Goal: Check status: Check status

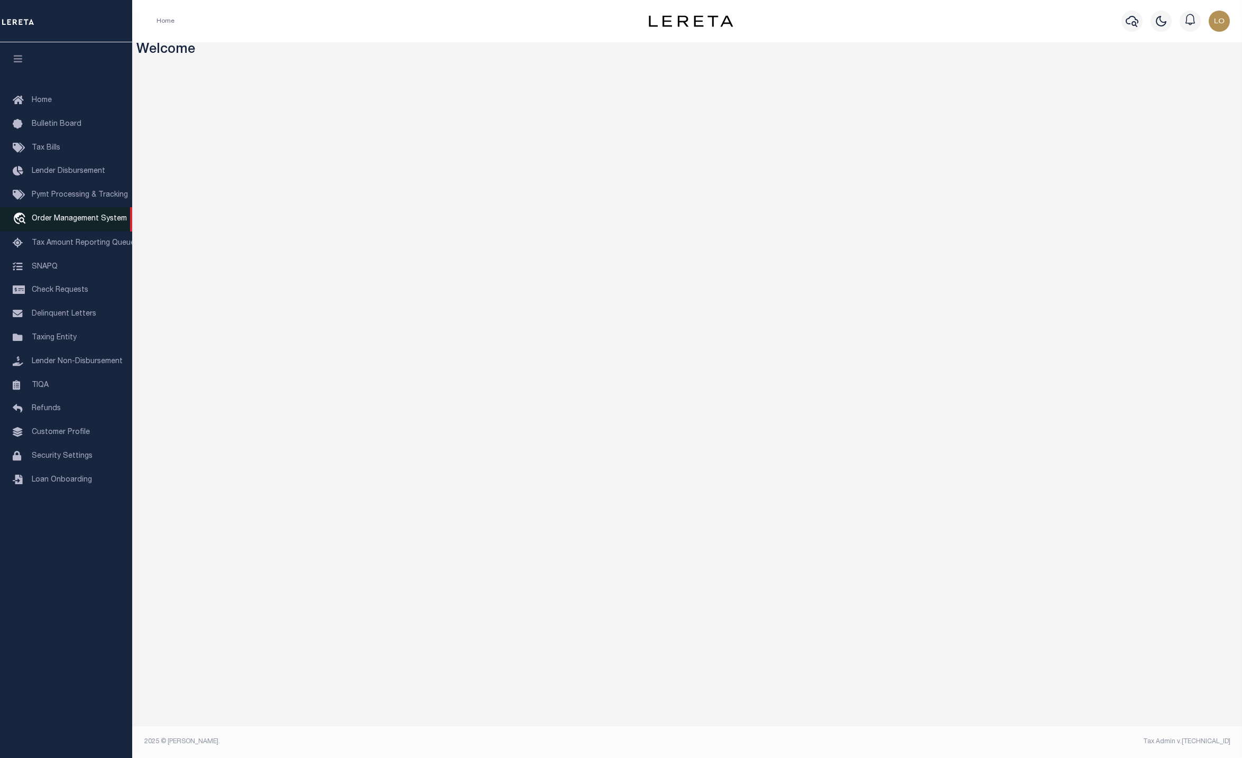
click at [70, 223] on span "Order Management System" at bounding box center [79, 218] width 95 height 7
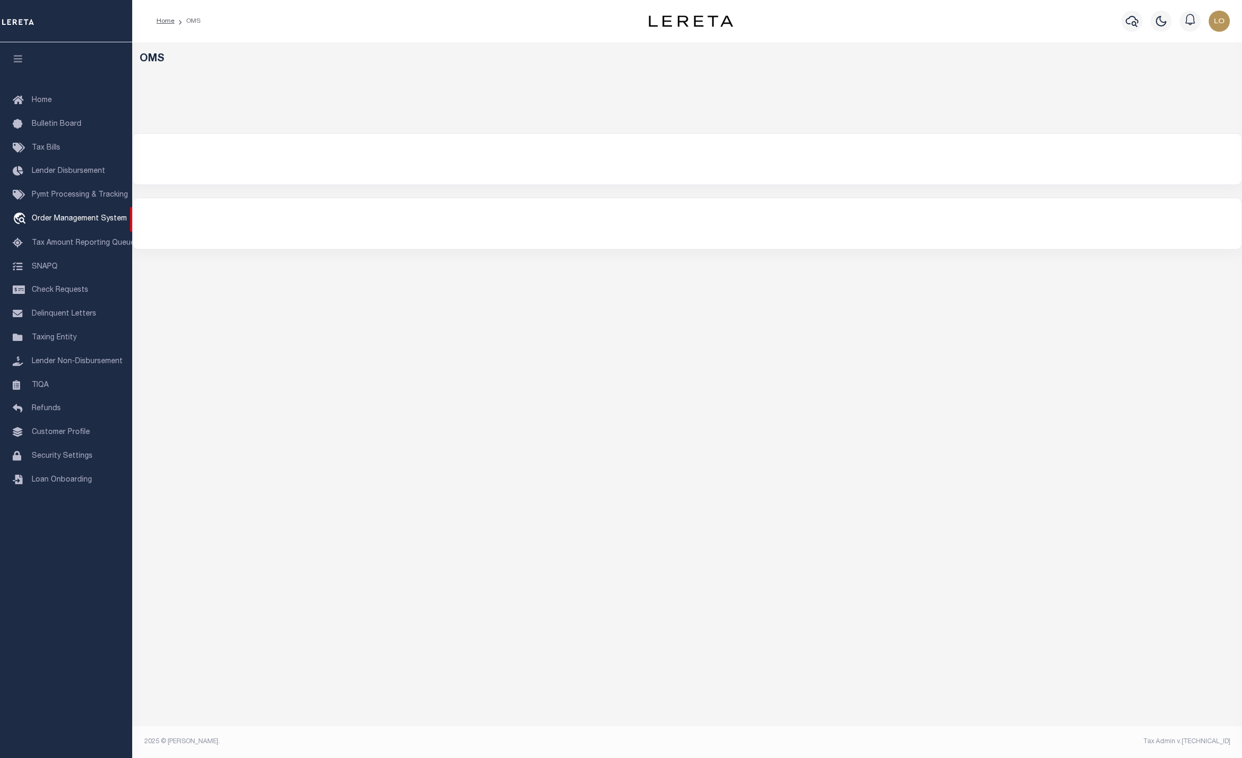
select select "200"
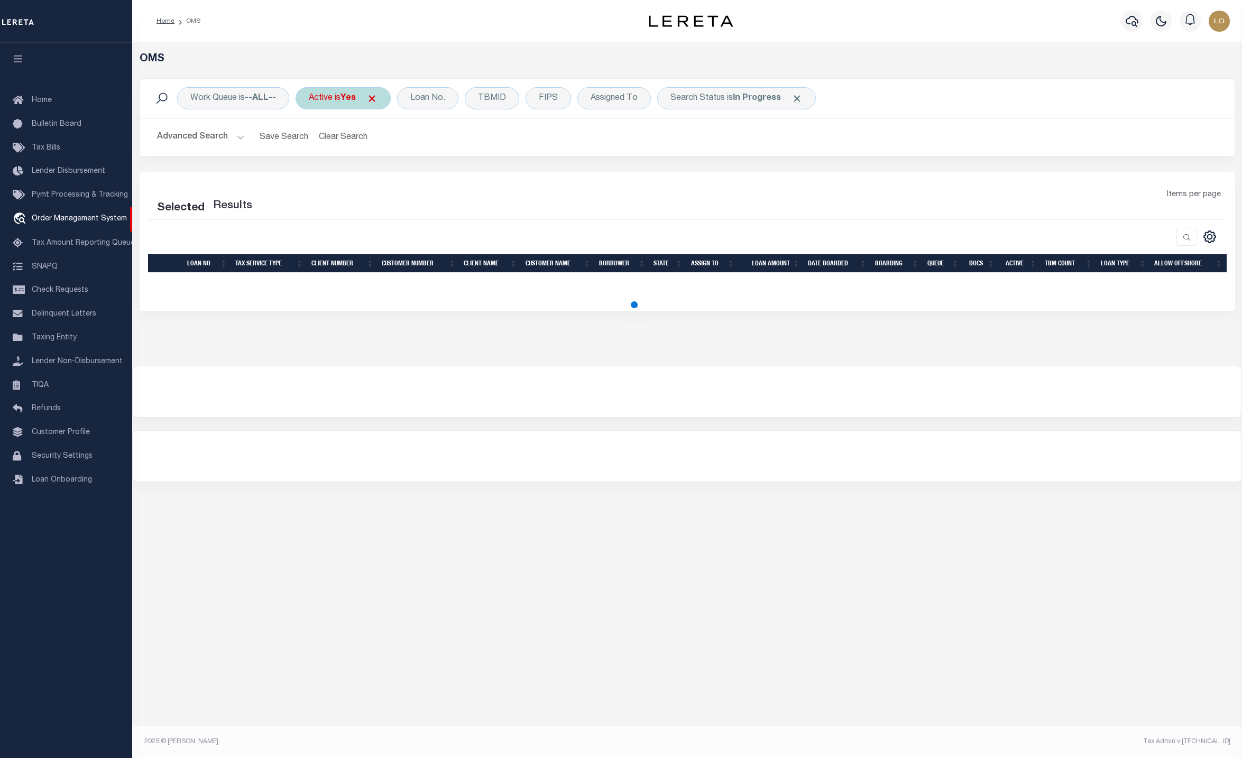
click at [378, 100] on span at bounding box center [372, 98] width 11 height 11
select select "200"
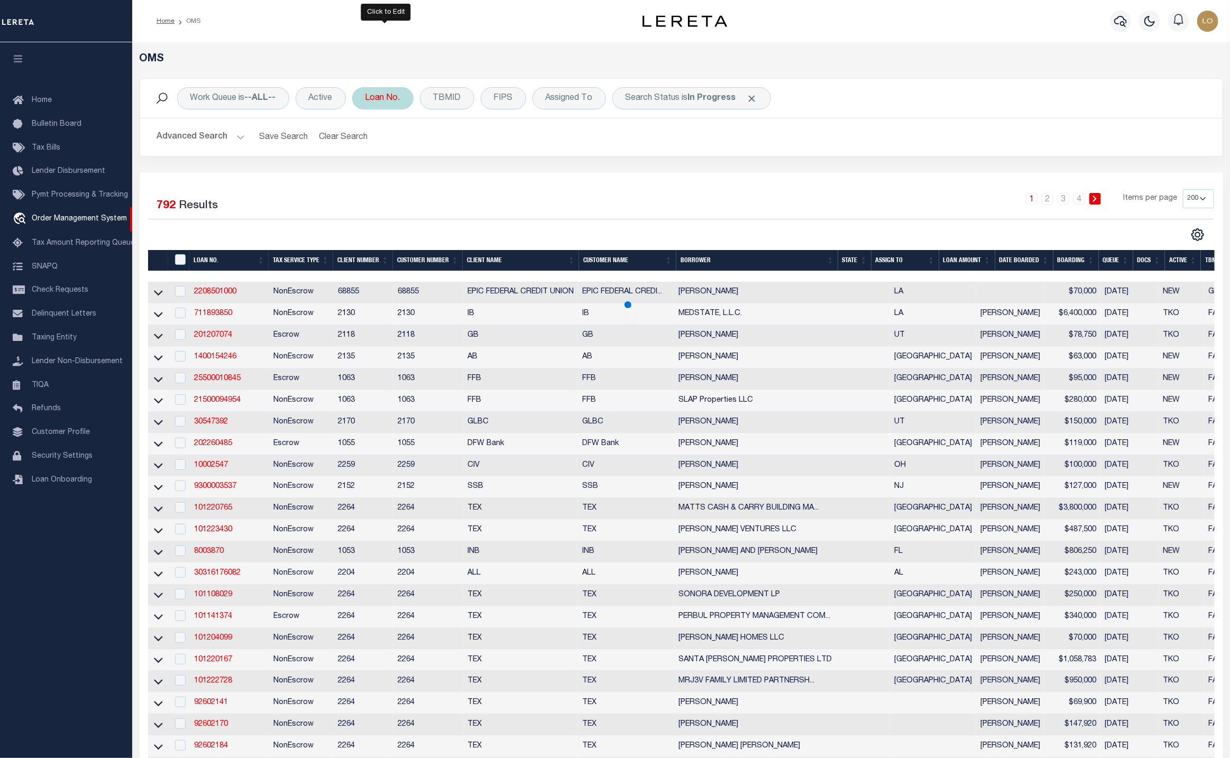
click at [391, 97] on div "Loan No." at bounding box center [382, 98] width 61 height 22
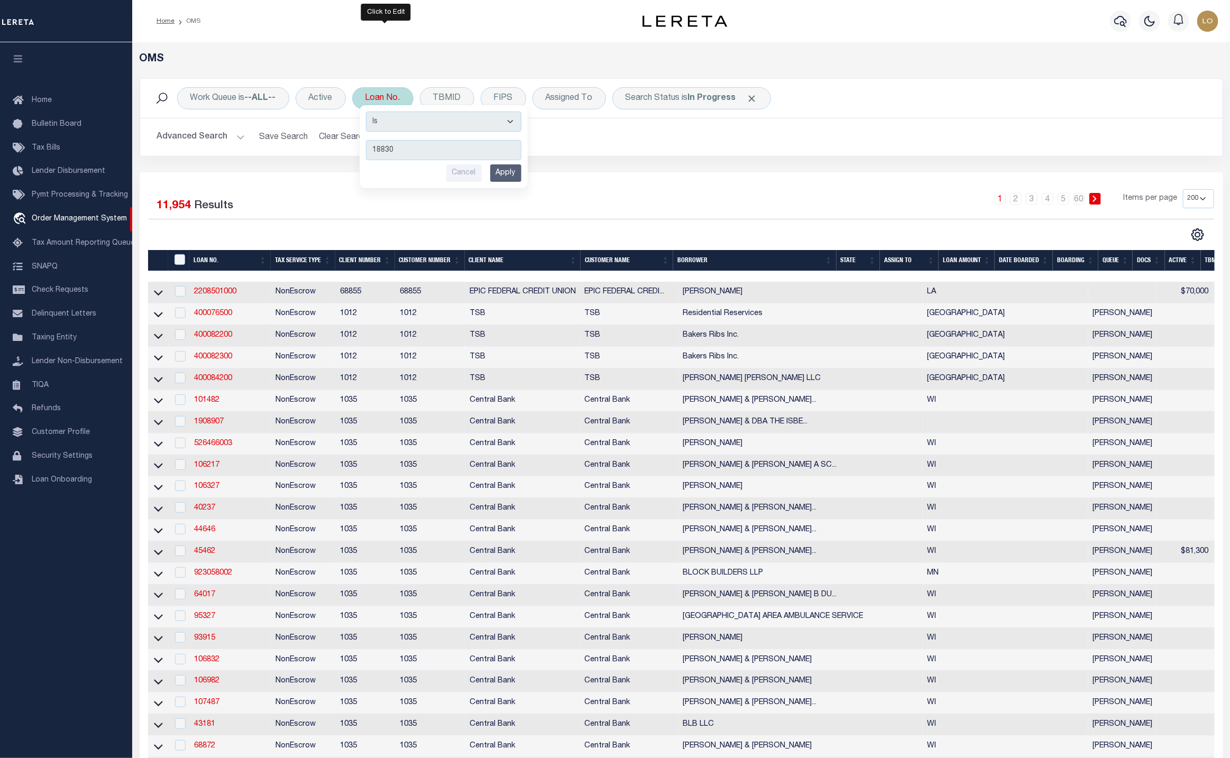
type input "18830"
click at [508, 170] on input "Apply" at bounding box center [505, 172] width 31 height 17
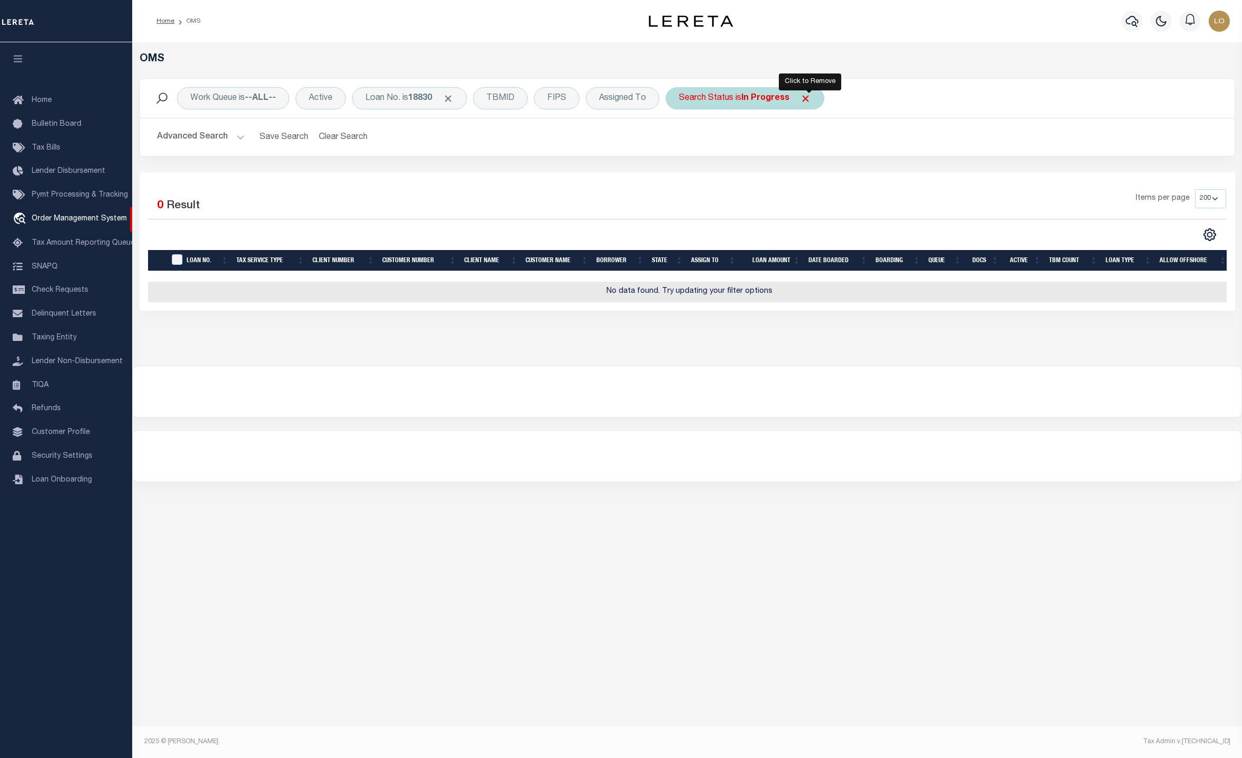
click at [811, 98] on span "Click to Remove" at bounding box center [805, 98] width 11 height 11
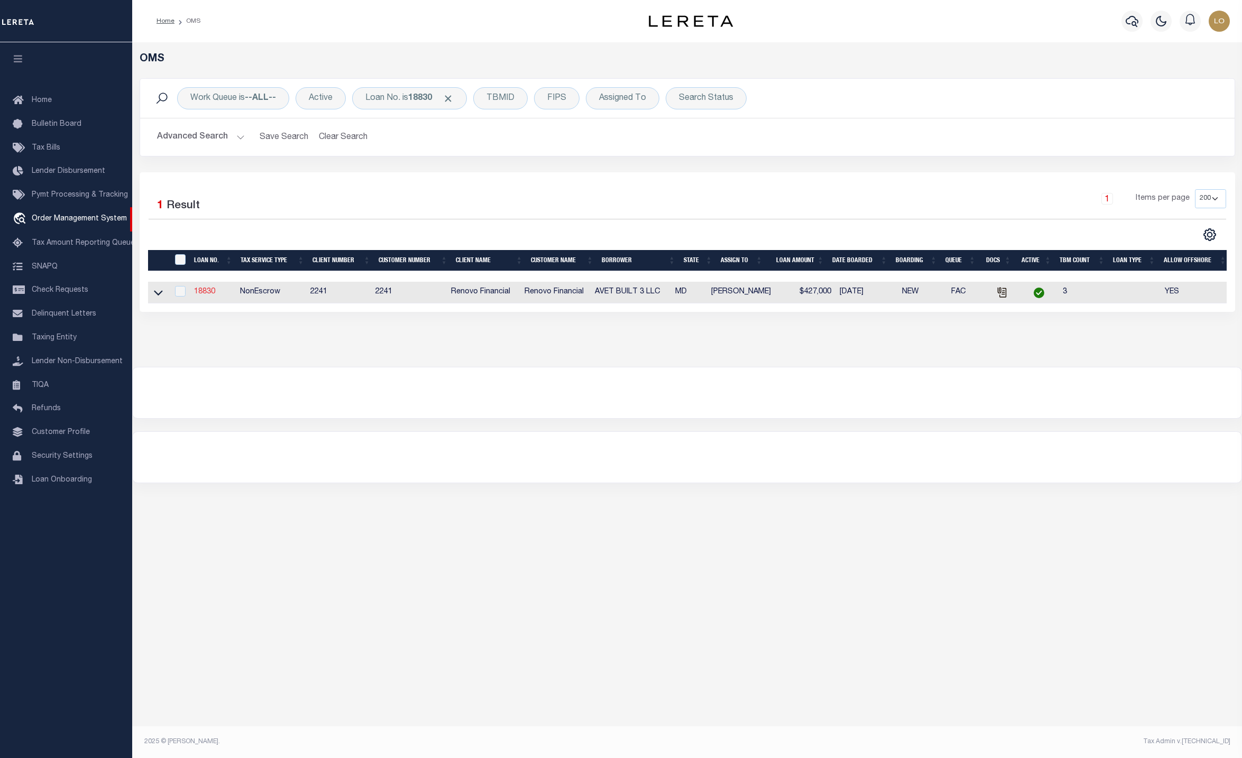
click at [206, 292] on link "18830" at bounding box center [204, 291] width 21 height 7
type input "18830"
type input "AVET BUILT 3 LLC"
select select
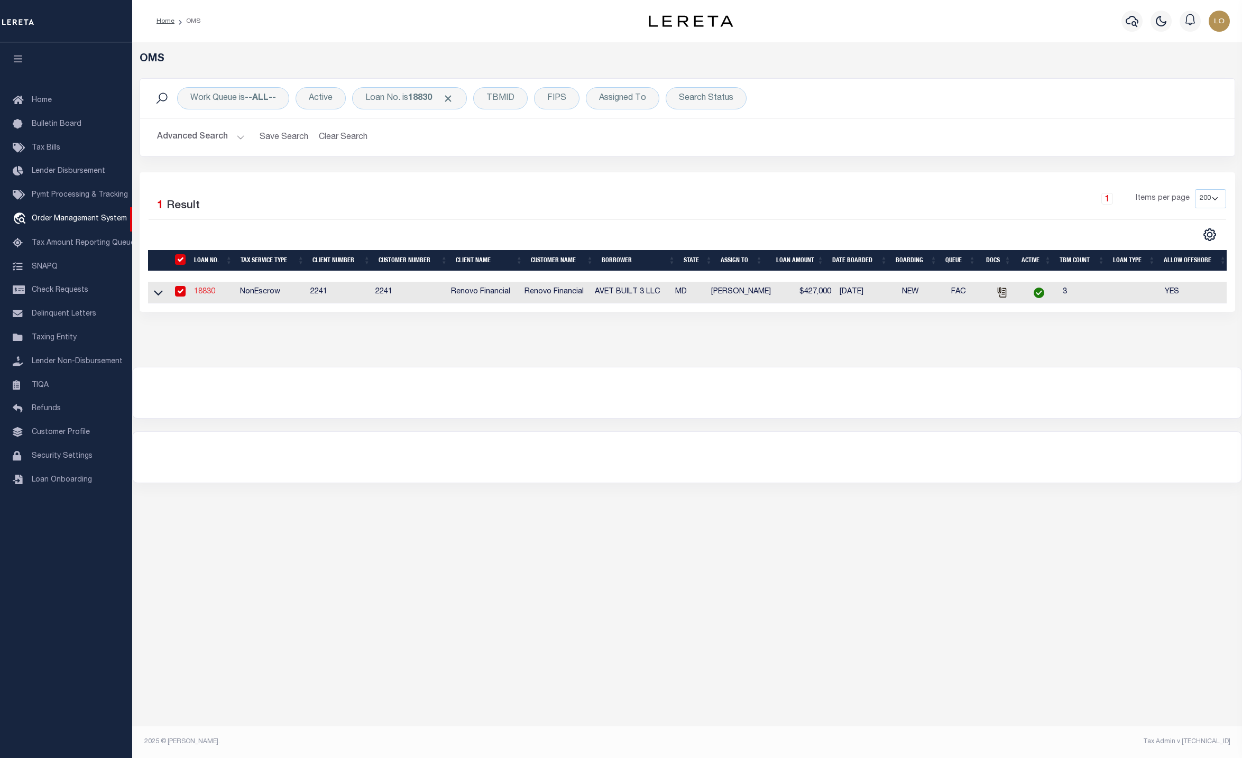
type input "[STREET_ADDRESS]"
type input "Westminster MD 21157"
select select "10"
select select "NonEscrow"
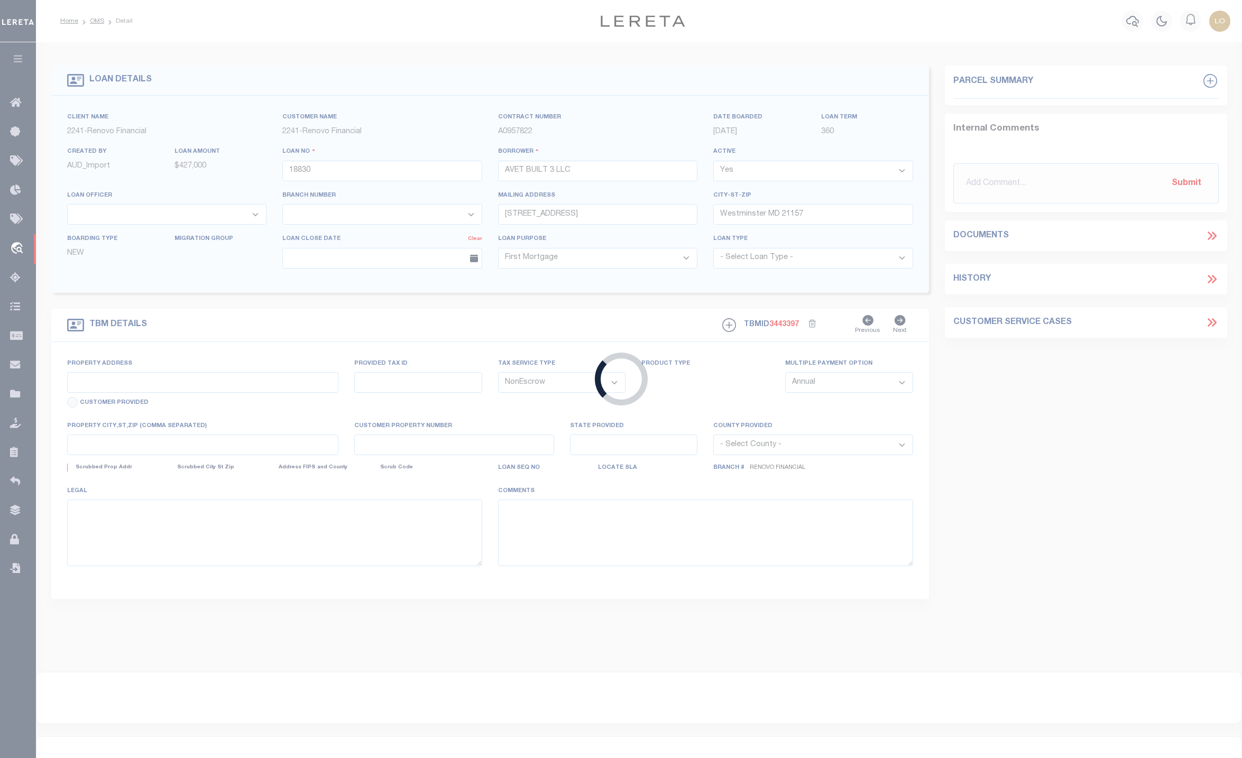
type input "[STREET_ADDRESS][PERSON_NAME]"
type input "[GEOGRAPHIC_DATA], MD 21157"
type input "a0kUS00000AIkY5"
type input "MD"
type textarea "LEGAL REQUIRED"
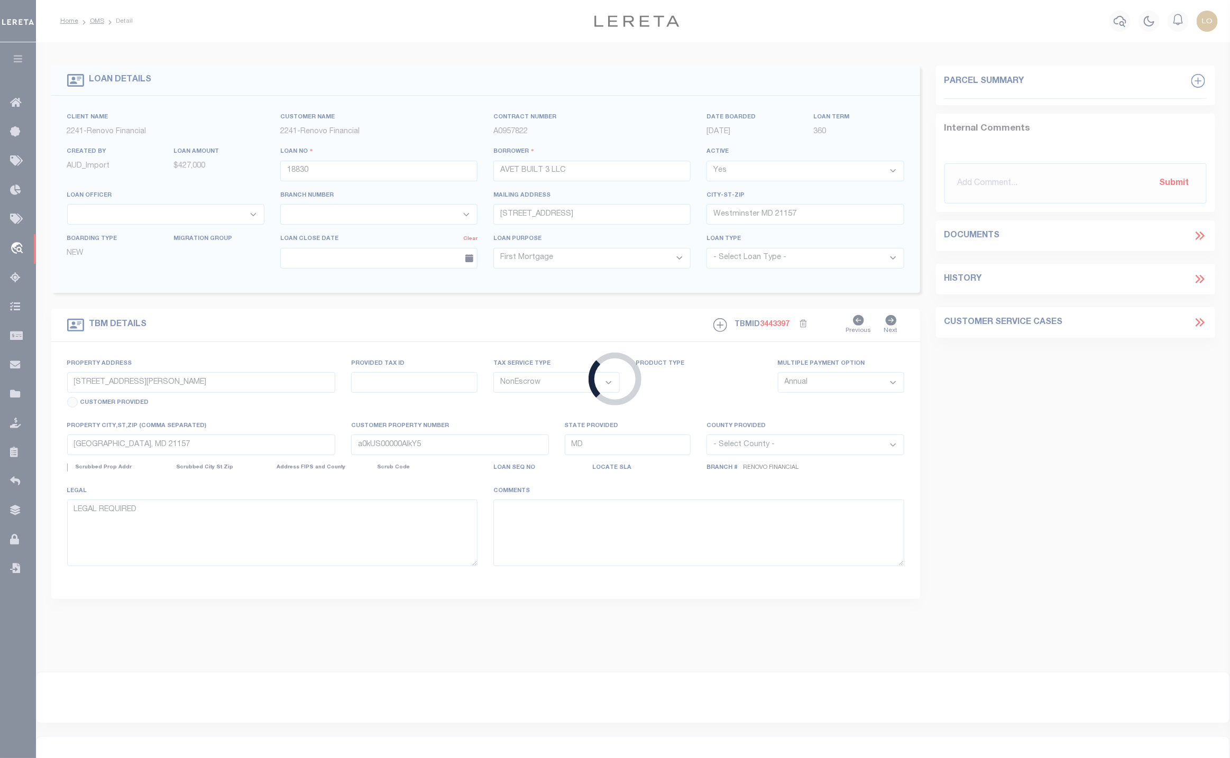
select select "25066"
select select "2"
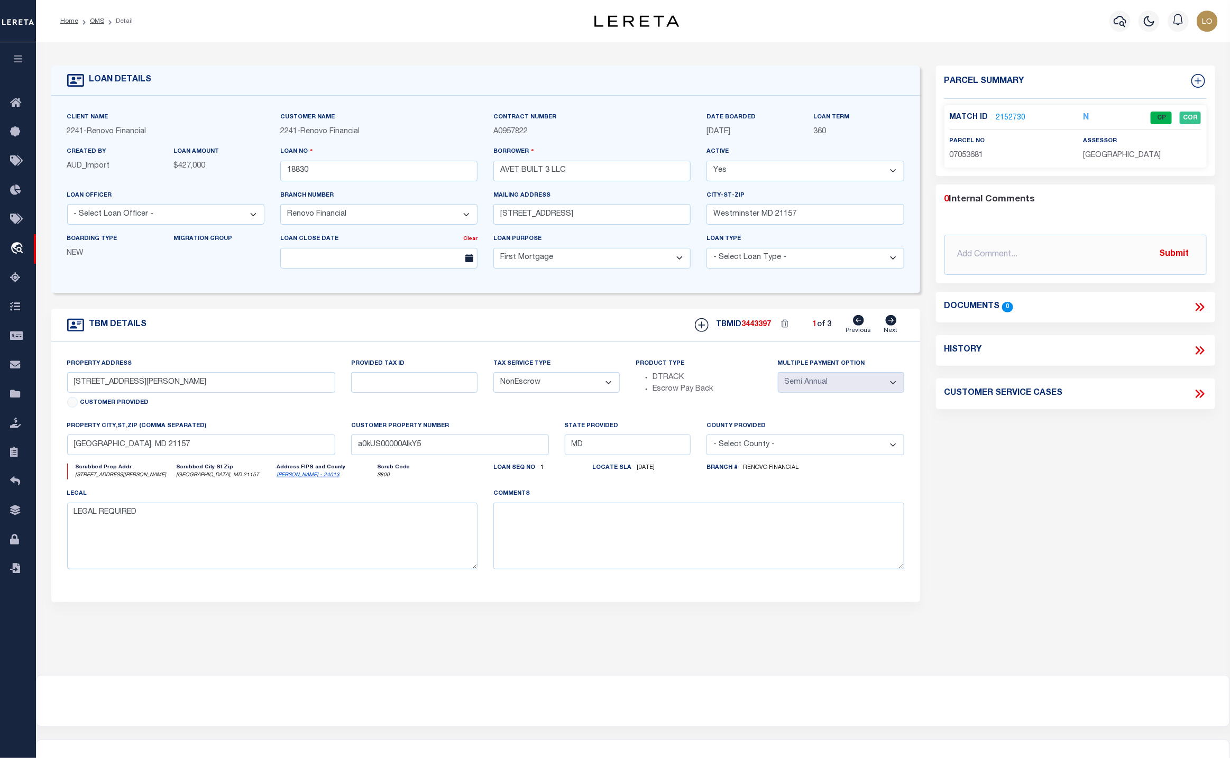
click at [1055, 162] on div "Match ID 2152730 N CP COR parcel no 07053681" at bounding box center [1076, 136] width 262 height 62
click at [893, 323] on icon at bounding box center [891, 320] width 11 height 11
type input "54 John Street"
select select "Escrow"
type input "a0kUS00000AIkjN"
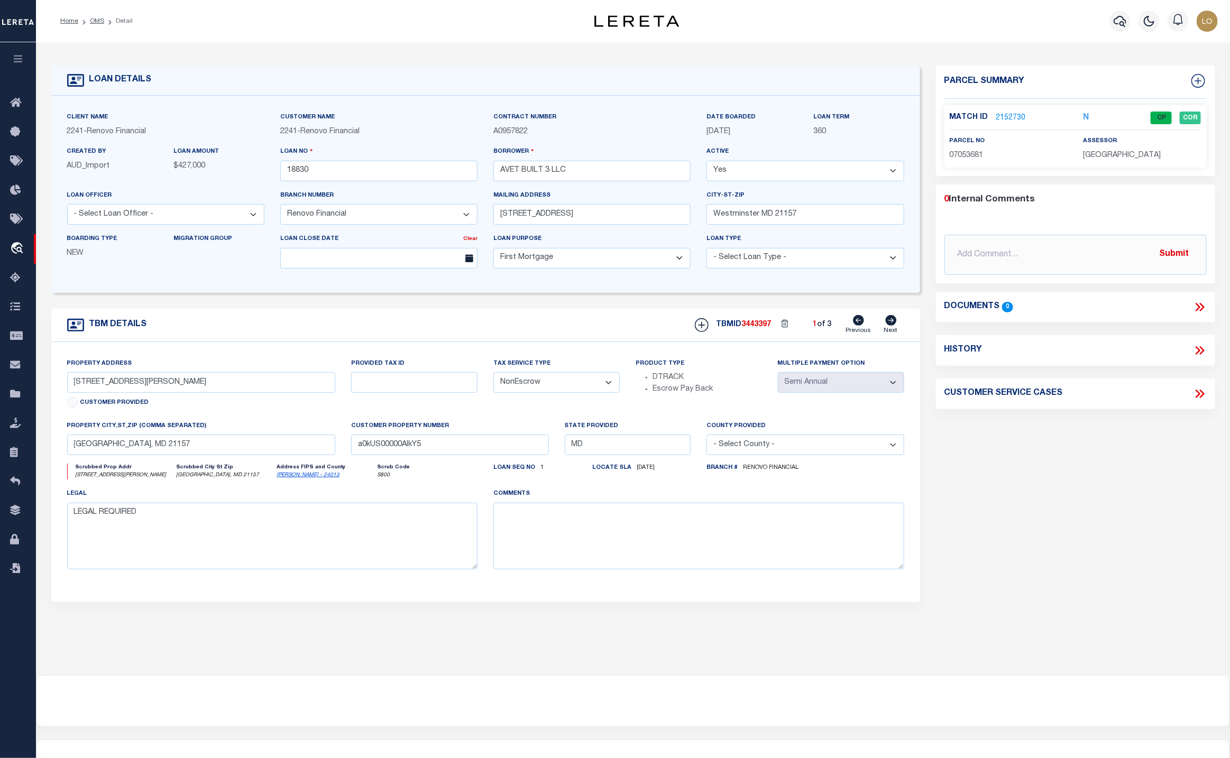
select select
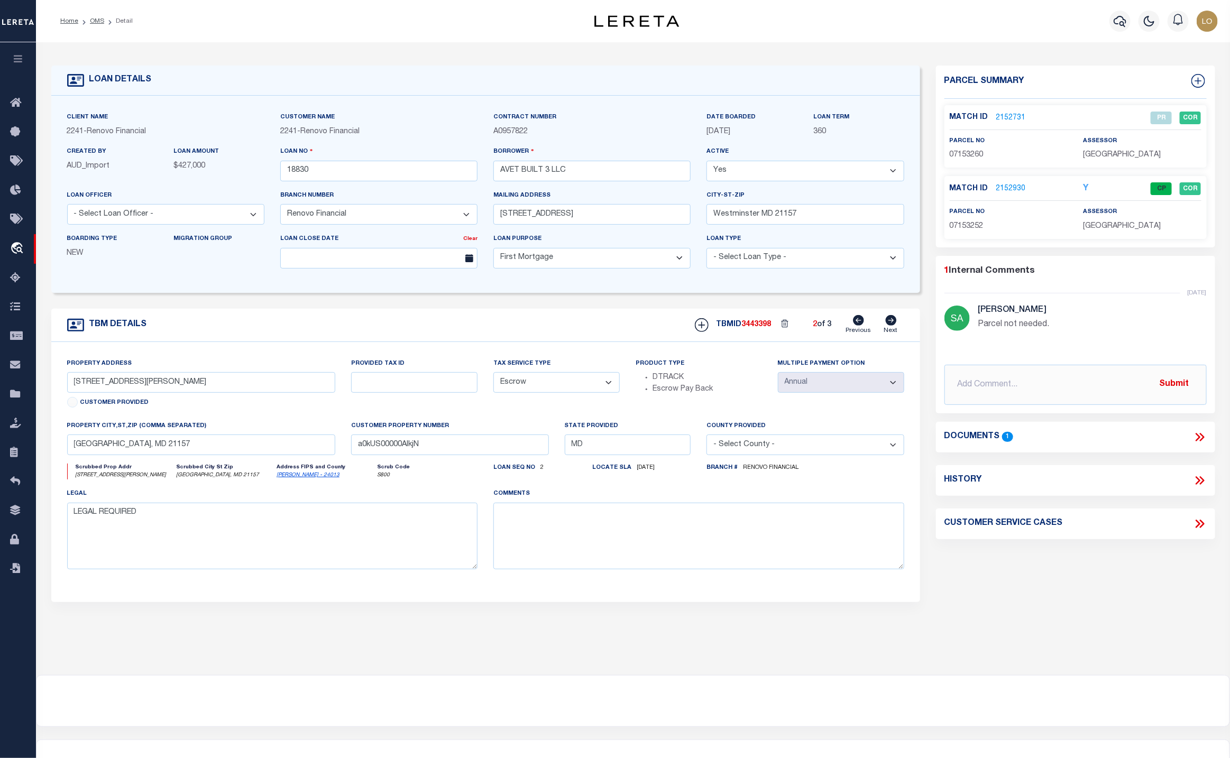
click at [894, 326] on icon at bounding box center [891, 320] width 11 height 11
type input "56 1/2 John Street"
type input "a0kUS00000AIk8N"
select select
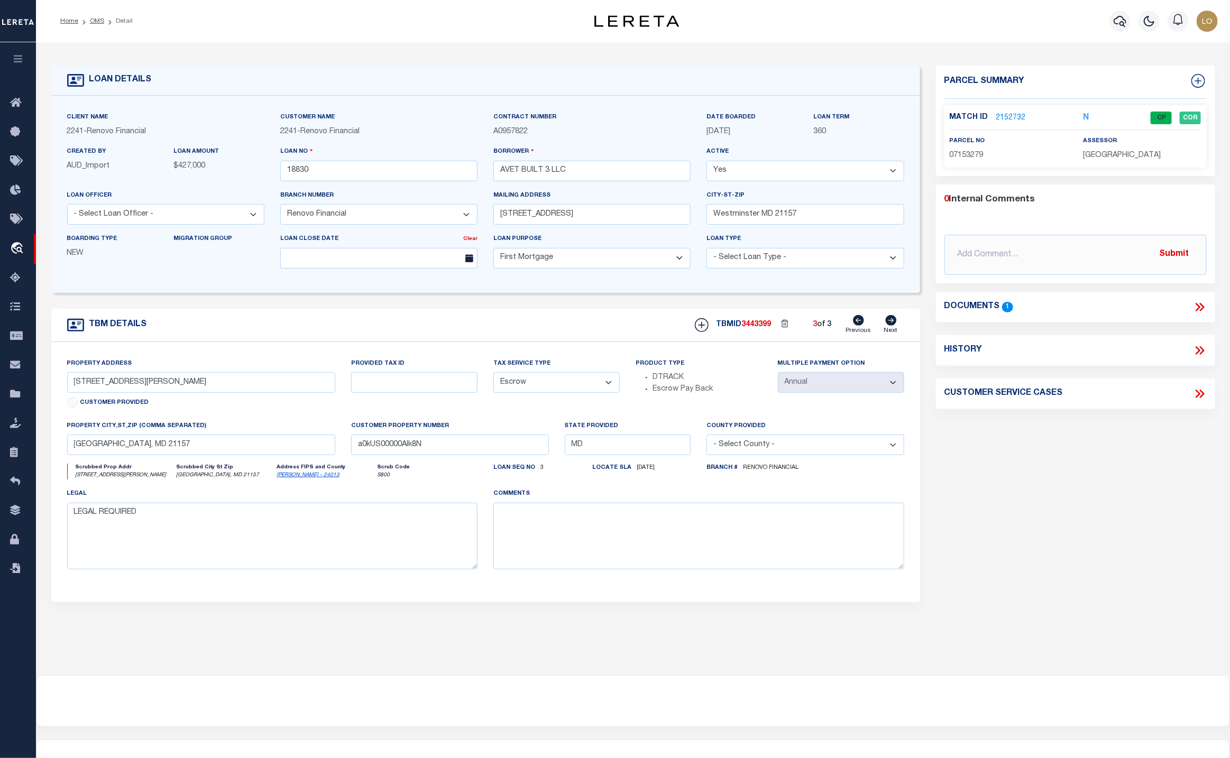
click at [862, 326] on icon at bounding box center [859, 320] width 11 height 11
type input "54 John Street"
type input "a0kUS00000AIkjN"
select select
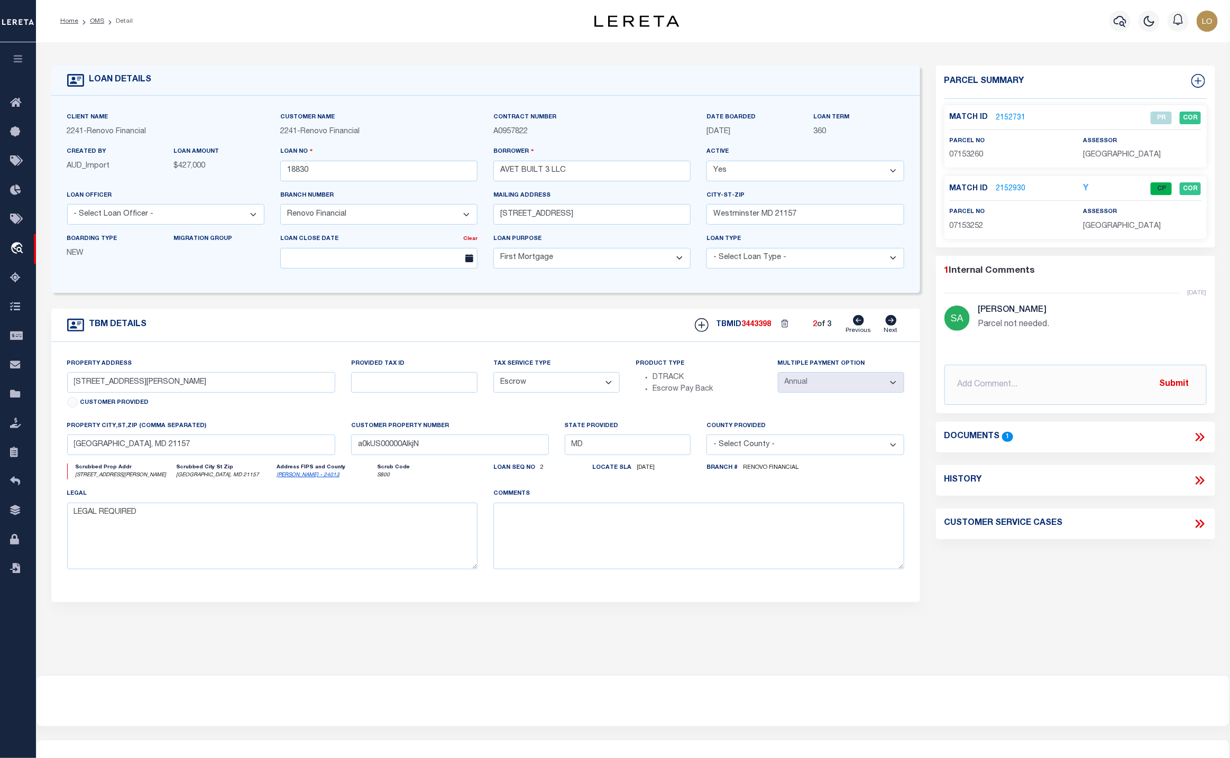
click at [862, 326] on icon at bounding box center [859, 320] width 11 height 11
type input "[STREET_ADDRESS][PERSON_NAME]"
select select "NonEscrow"
type input "a0kUS00000AIkY5"
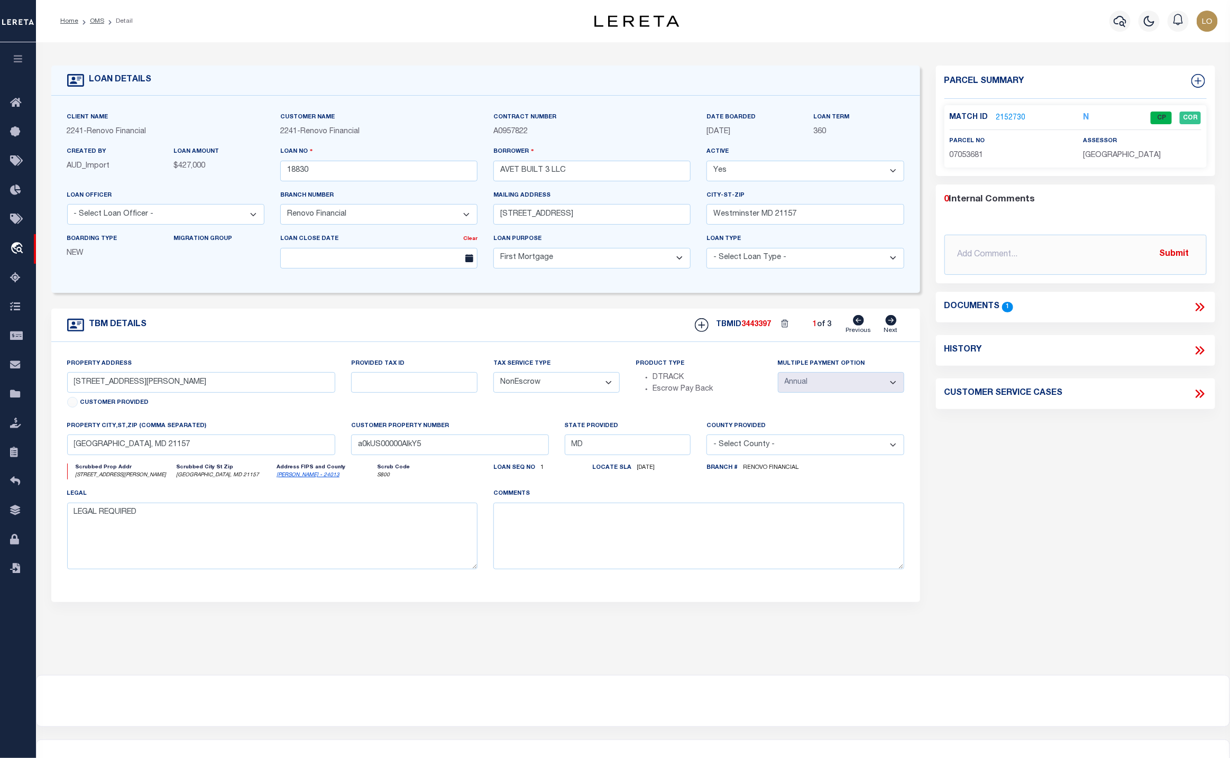
click at [1003, 116] on link "2152730" at bounding box center [1012, 118] width 30 height 11
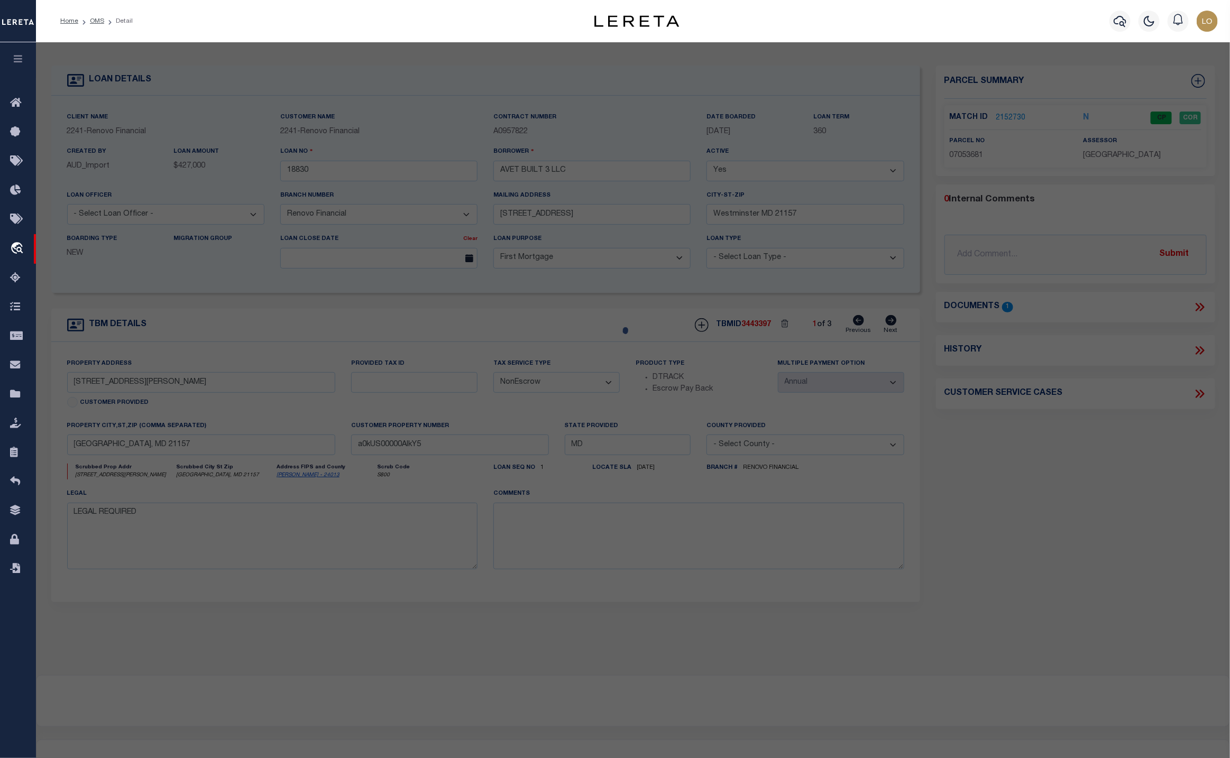
checkbox input "false"
select select "CP"
type input "AVET BUILT 3 LLC"
select select "AGW"
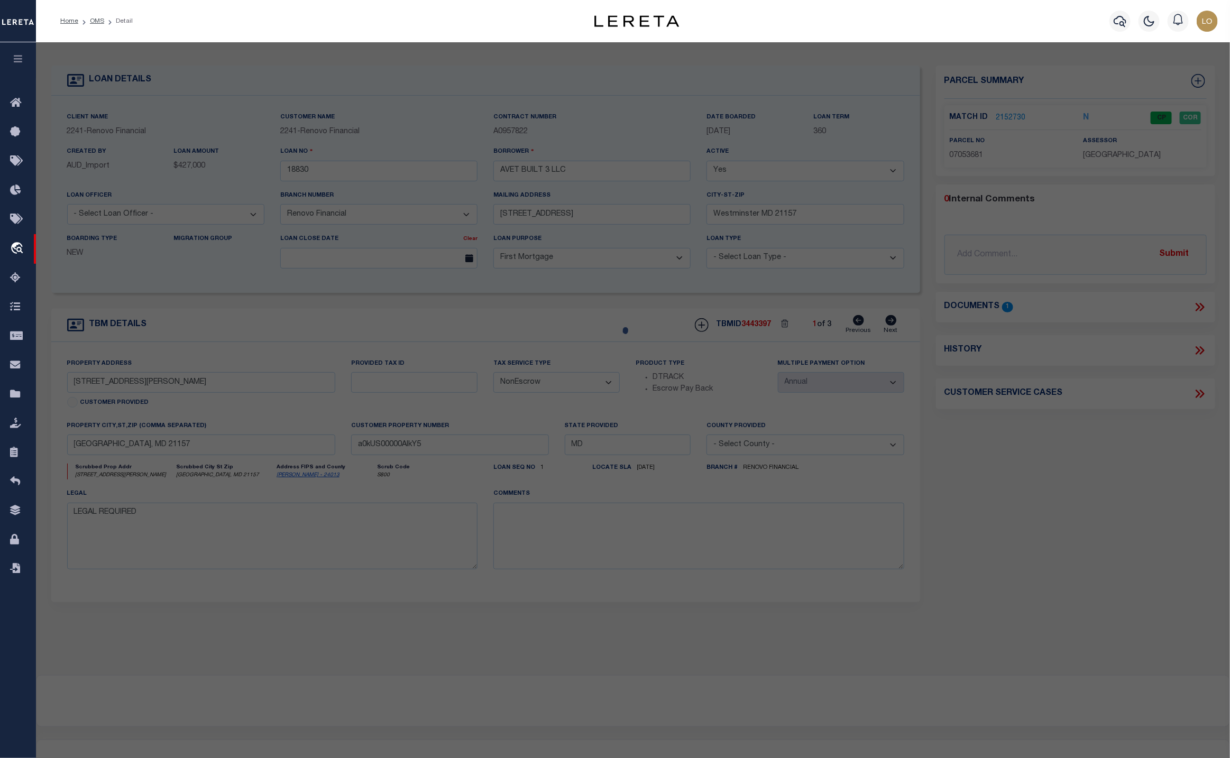
select select "ADD"
type input "46 JOHN ST UNIT: 46"
type input "WESTMINSTER MD 21157-0000"
type textarea "[STREET_ADDRESS][PERSON_NAME][PERSON_NAME] CONDOS"
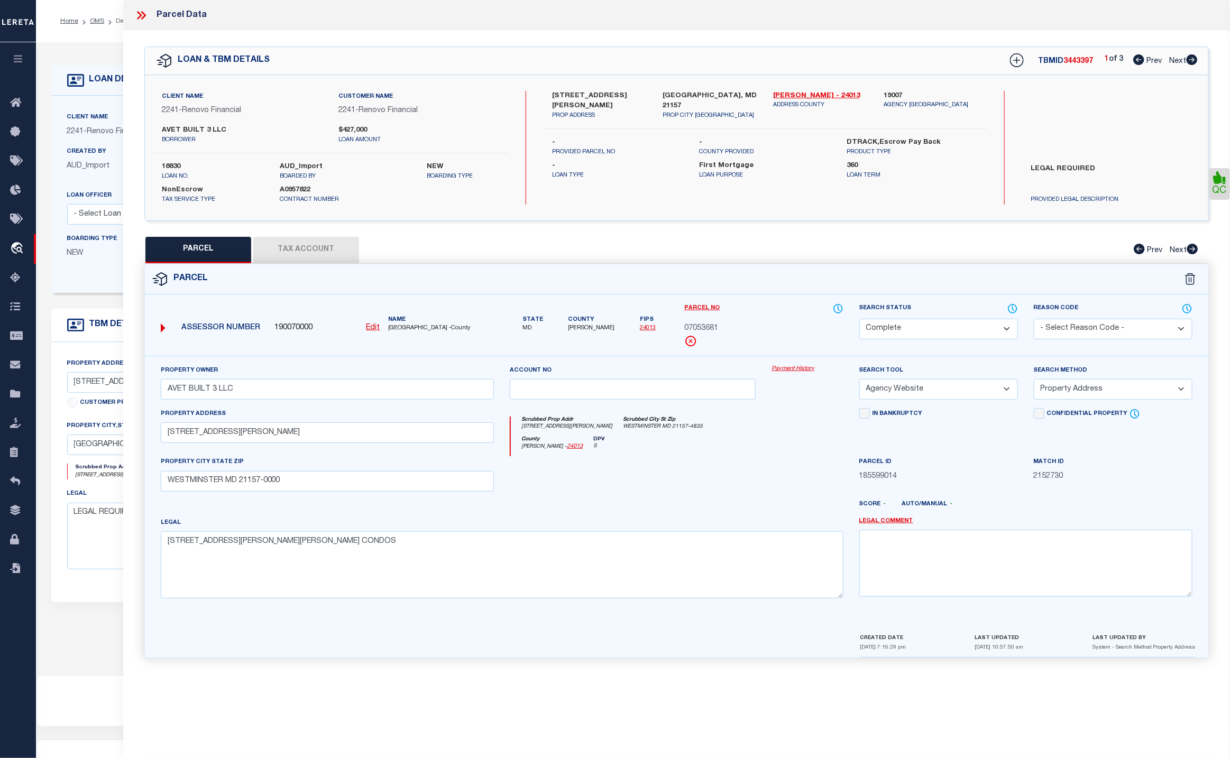
click at [800, 371] on link "Payment History" at bounding box center [807, 369] width 71 height 9
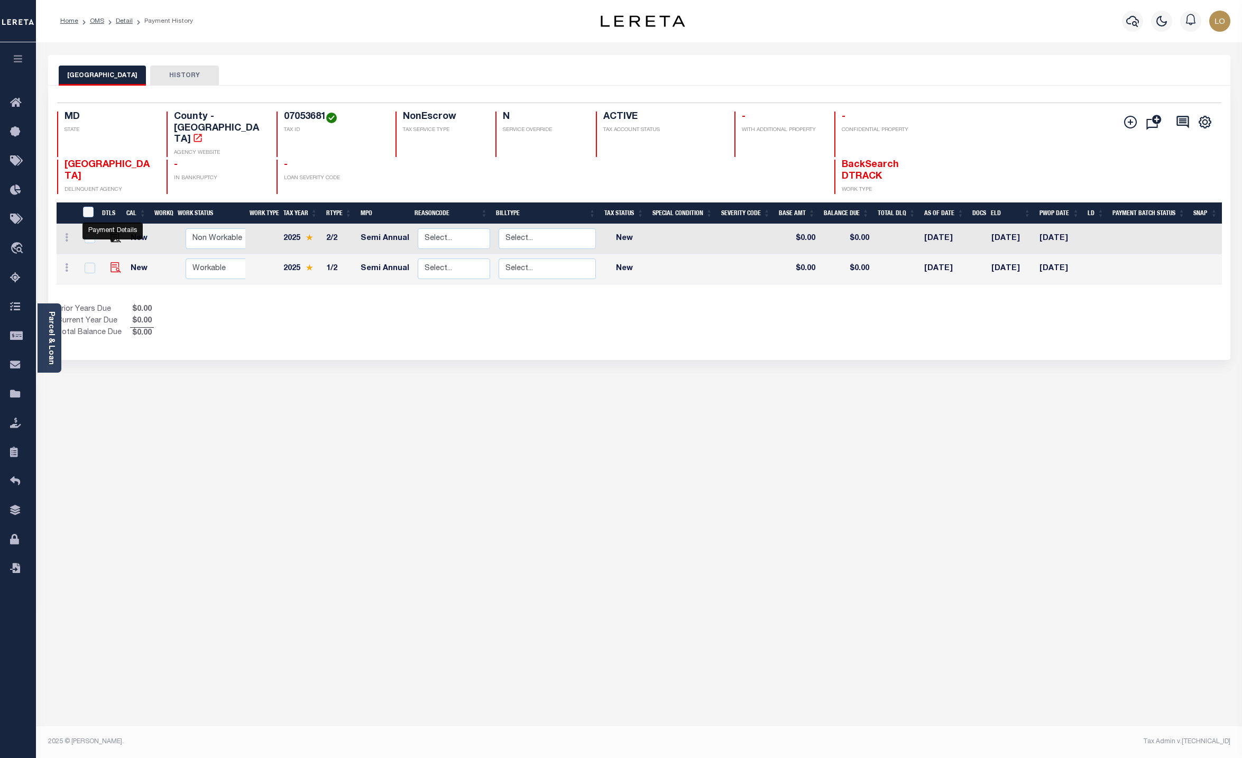
click at [113, 262] on img "" at bounding box center [116, 267] width 11 height 11
checkbox input "true"
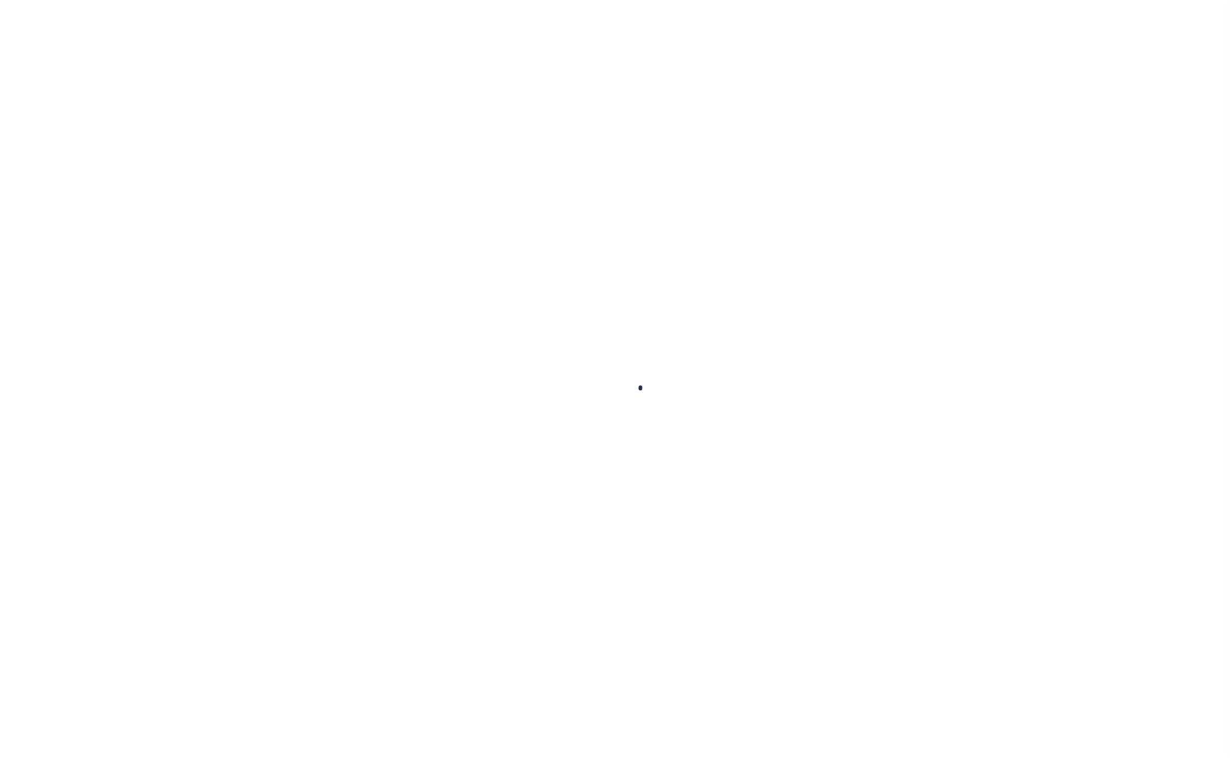
type input "Semi Annual"
type input "[DATE]"
select select "NW2"
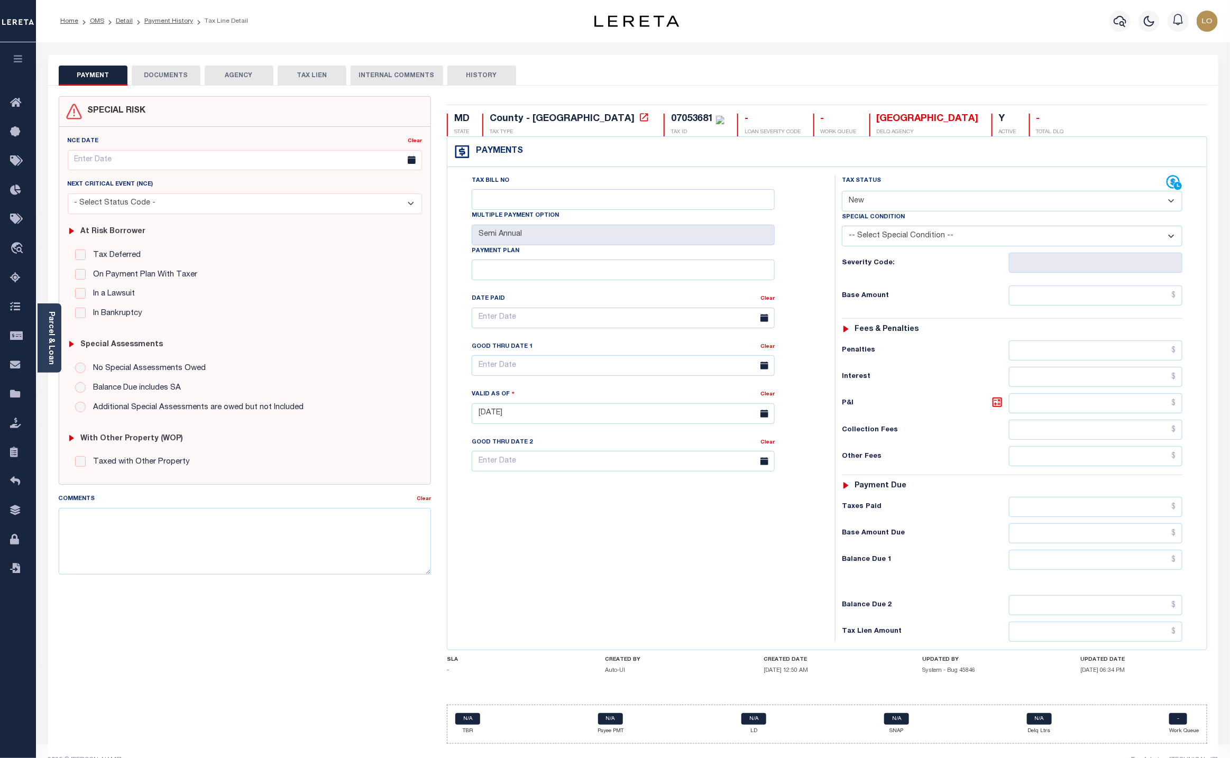
click at [467, 78] on button "HISTORY" at bounding box center [481, 76] width 69 height 20
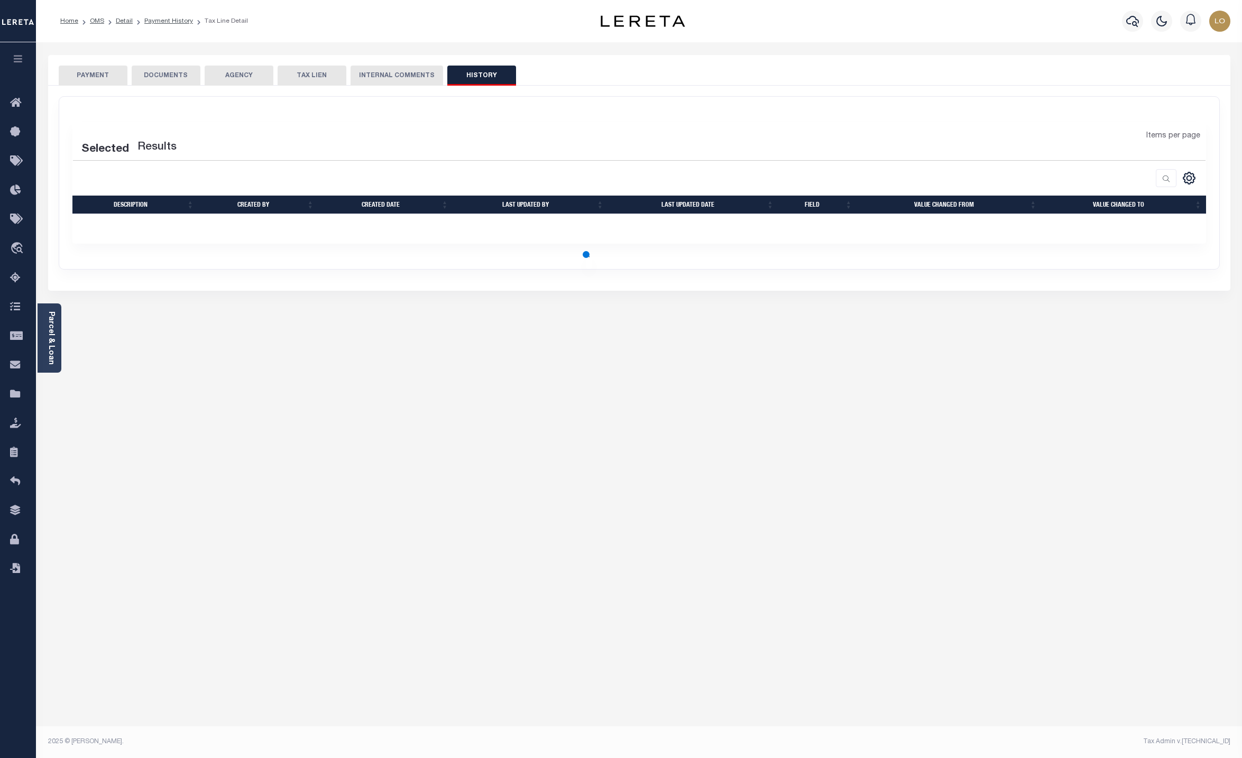
select select "50"
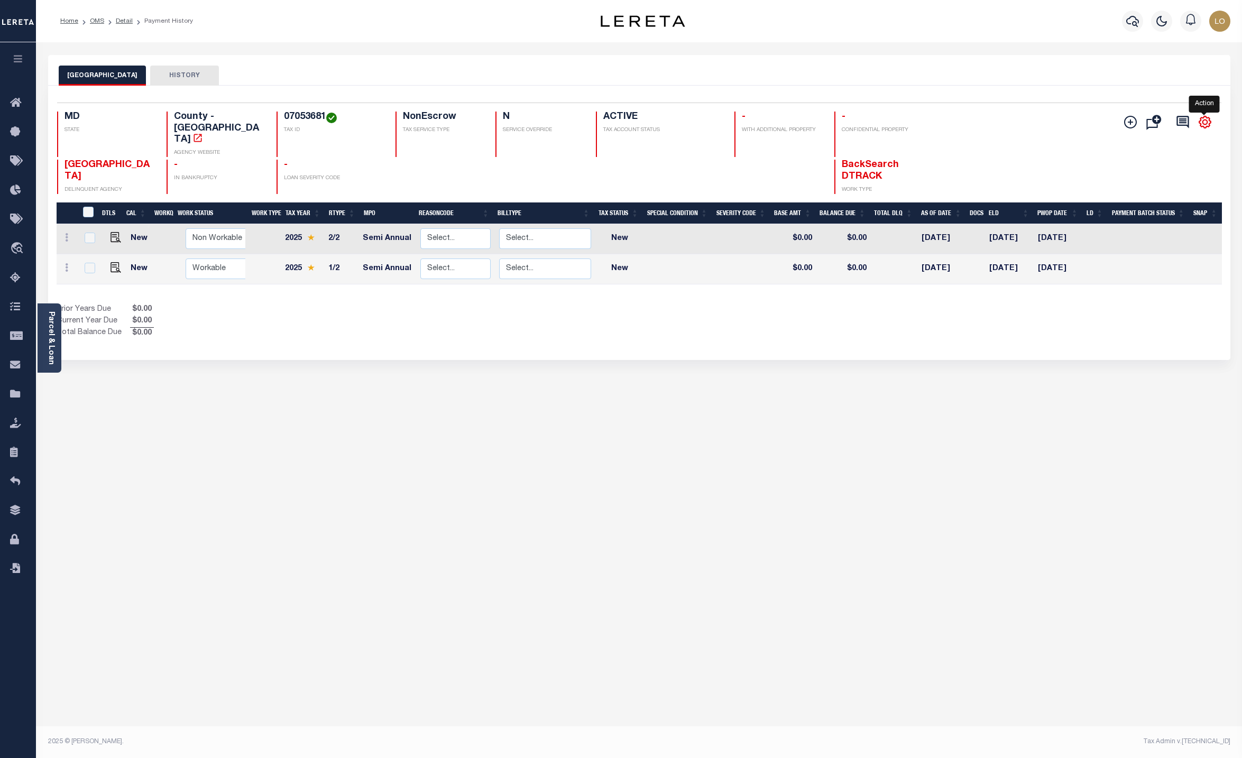
click at [1202, 123] on icon "" at bounding box center [1206, 122] width 14 height 14
click at [1148, 340] on div "Selected 2 Results 1 Items per page 25 50 100 MD STATE 07053681" at bounding box center [639, 223] width 1183 height 275
click at [180, 72] on button "HISTORY" at bounding box center [184, 76] width 69 height 20
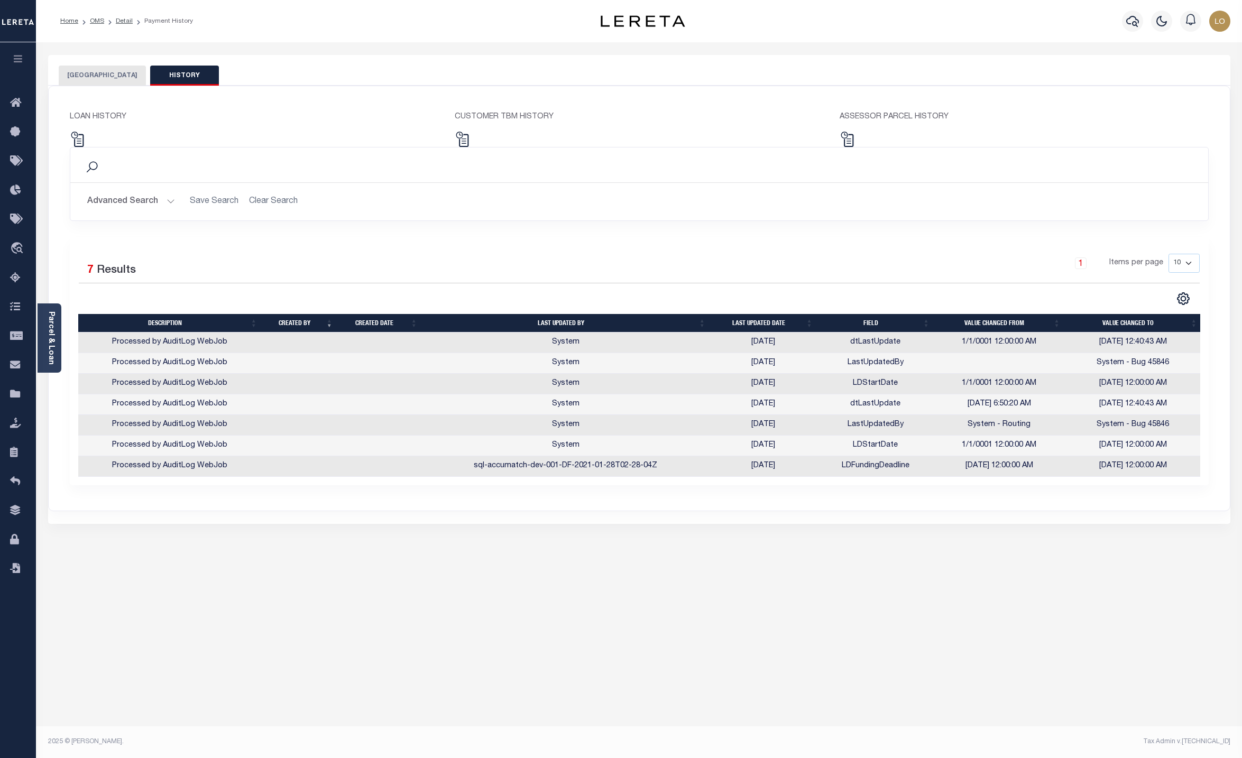
click at [88, 77] on button "[GEOGRAPHIC_DATA]" at bounding box center [102, 76] width 87 height 20
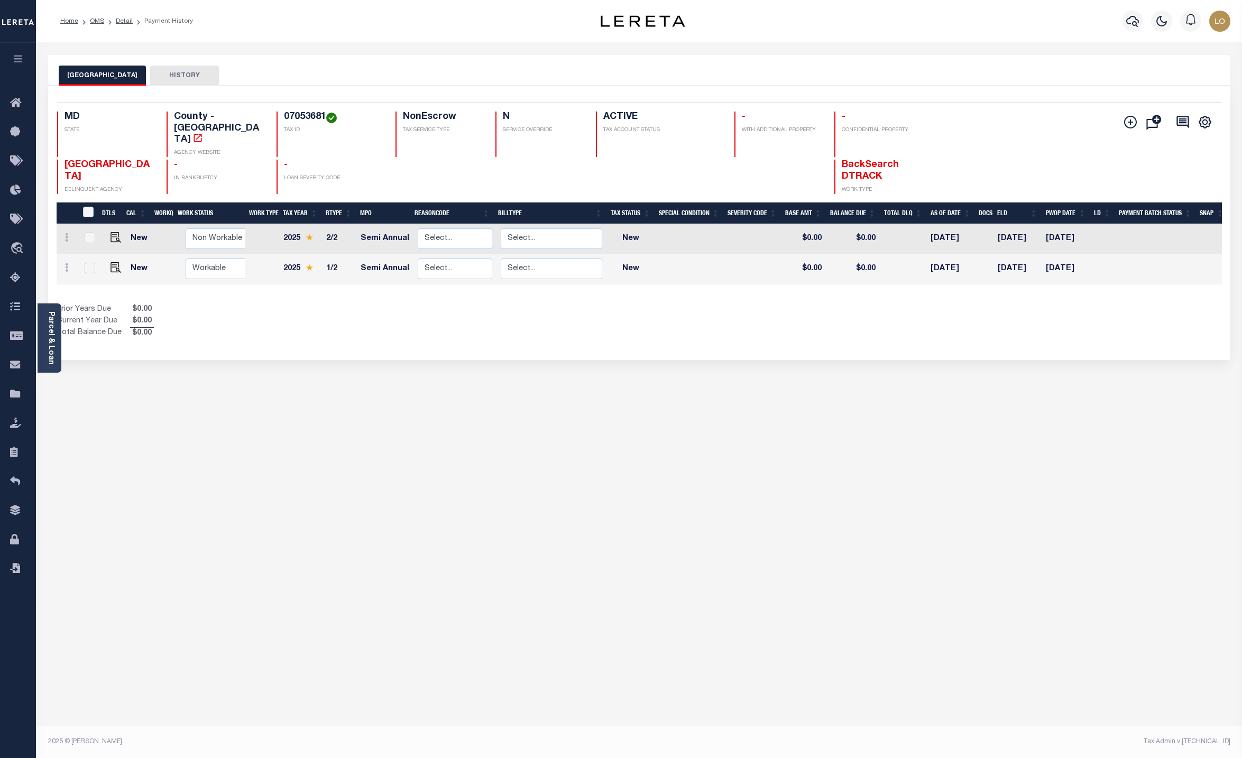
click at [166, 380] on div "CARROLL COUNTY HISTORY Selected 2 Results" at bounding box center [639, 353] width 1199 height 597
click at [411, 399] on div "CARROLL COUNTY HISTORY Selected 2 Results" at bounding box center [639, 353] width 1199 height 597
click at [239, 451] on div "CARROLL COUNTY HISTORY Selected 2 Results" at bounding box center [639, 353] width 1199 height 597
click at [434, 41] on div "Home OMS Detail Payment History" at bounding box center [639, 21] width 1206 height 42
